Goal: Task Accomplishment & Management: Use online tool/utility

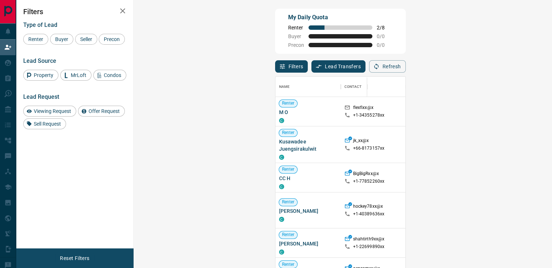
scroll to position [197, 397]
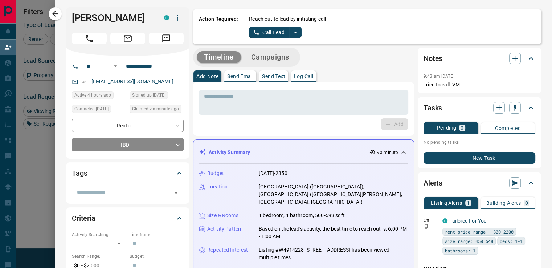
click at [54, 11] on icon "button" at bounding box center [55, 13] width 9 height 9
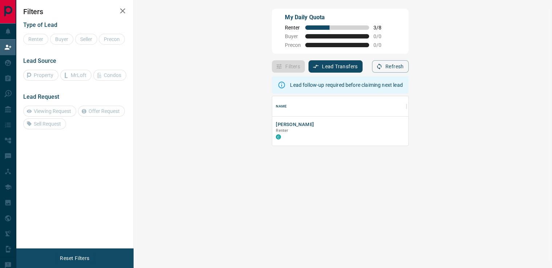
scroll to position [6, 6]
click at [276, 125] on button "[PERSON_NAME]" at bounding box center [295, 124] width 38 height 7
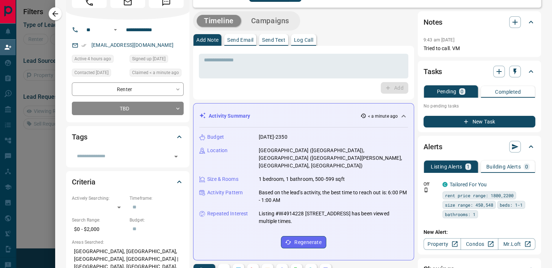
scroll to position [0, 0]
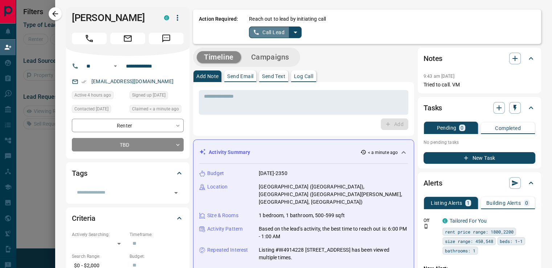
click at [260, 33] on button "Call Lead" at bounding box center [269, 33] width 40 height 12
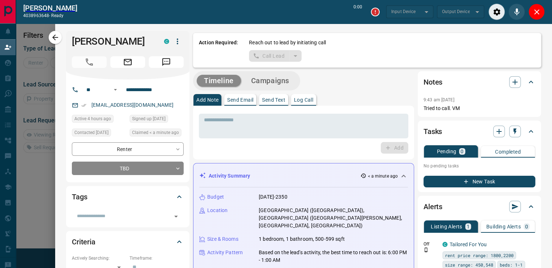
click at [535, 12] on icon "Close" at bounding box center [537, 12] width 9 height 9
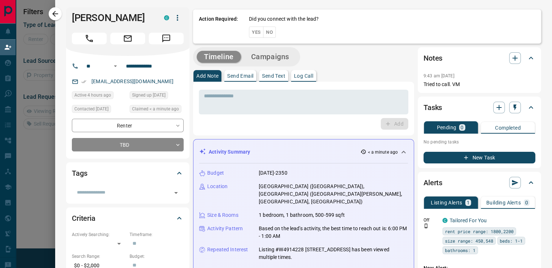
click at [267, 34] on button "No" at bounding box center [269, 32] width 13 height 11
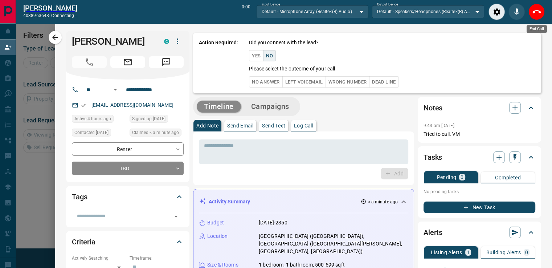
click at [535, 15] on icon "End Call" at bounding box center [537, 12] width 9 height 9
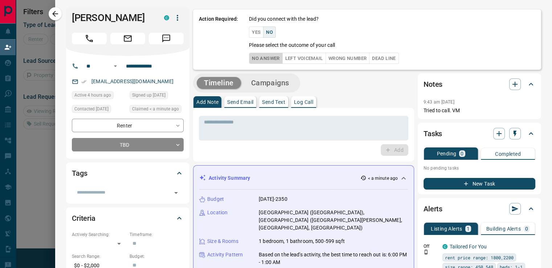
click at [258, 57] on button "No Answer" at bounding box center [265, 58] width 33 height 11
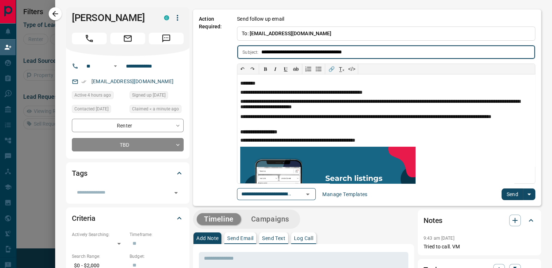
click at [507, 195] on button "Send" at bounding box center [512, 195] width 21 height 12
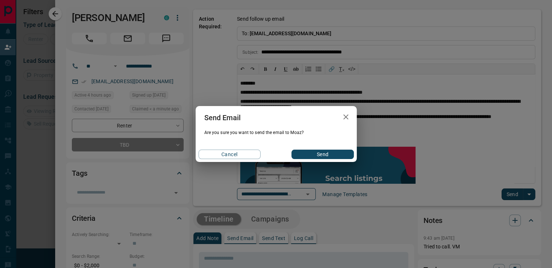
click at [343, 152] on button "Send" at bounding box center [323, 154] width 62 height 9
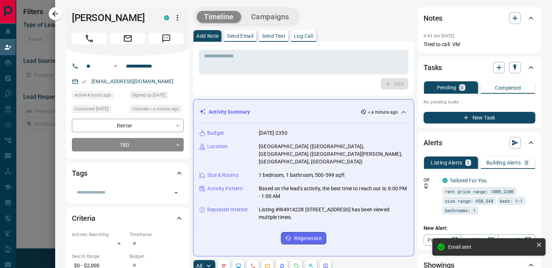
click at [278, 19] on button "Campaigns" at bounding box center [270, 17] width 53 height 12
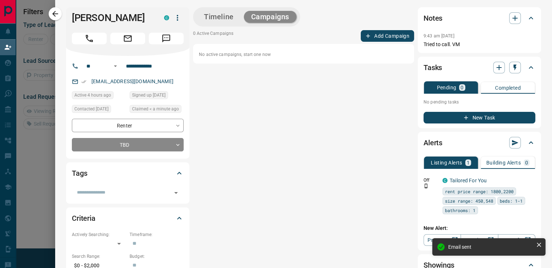
click at [368, 37] on button "Add Campaign" at bounding box center [387, 36] width 53 height 12
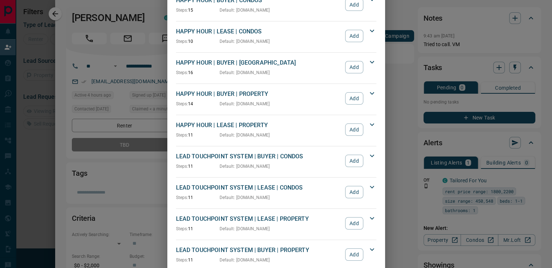
scroll to position [145, 0]
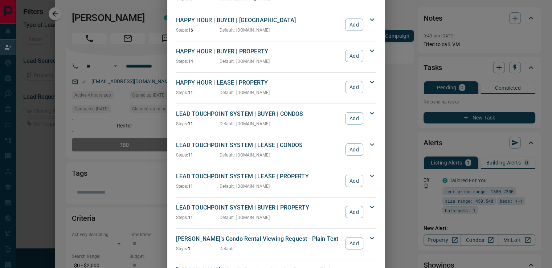
click at [357, 151] on button "Add" at bounding box center [354, 149] width 18 height 12
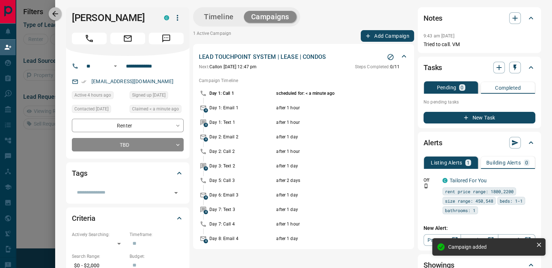
click at [56, 12] on icon "button" at bounding box center [55, 13] width 9 height 9
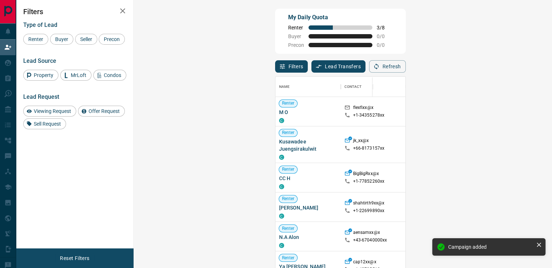
scroll to position [197, 397]
